Goal: Complete application form

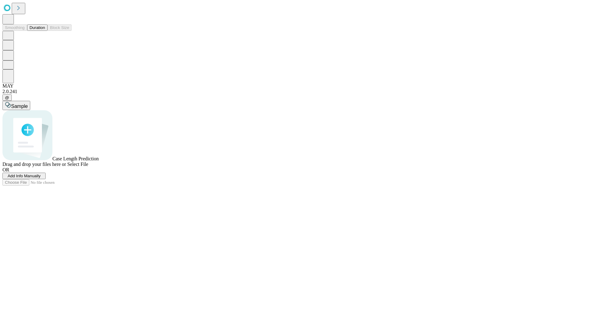
click at [41, 178] on span "Add Info Manually" at bounding box center [24, 176] width 33 height 5
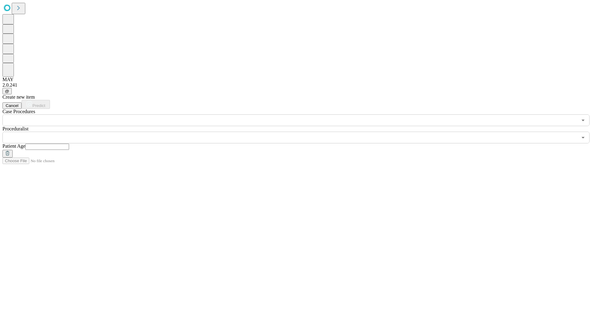
click at [69, 144] on input "text" at bounding box center [47, 147] width 44 height 6
type input "**"
click at [300, 132] on input "text" at bounding box center [289, 138] width 575 height 12
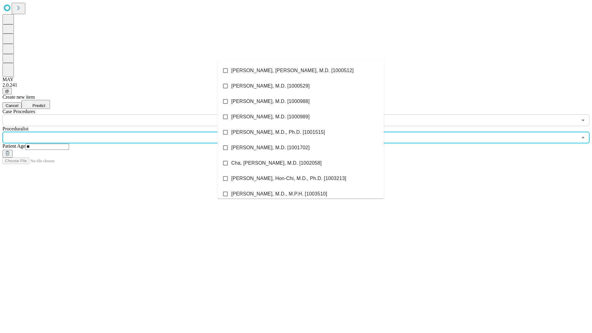
click at [301, 71] on li "[PERSON_NAME], [PERSON_NAME], M.D. [1000512]" at bounding box center [300, 70] width 166 height 15
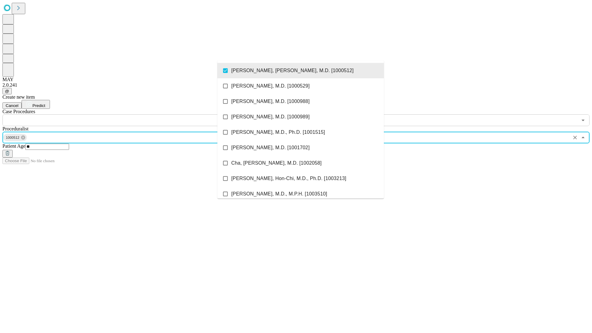
click at [129, 114] on input "text" at bounding box center [289, 120] width 575 height 12
